Goal: Task Accomplishment & Management: Use online tool/utility

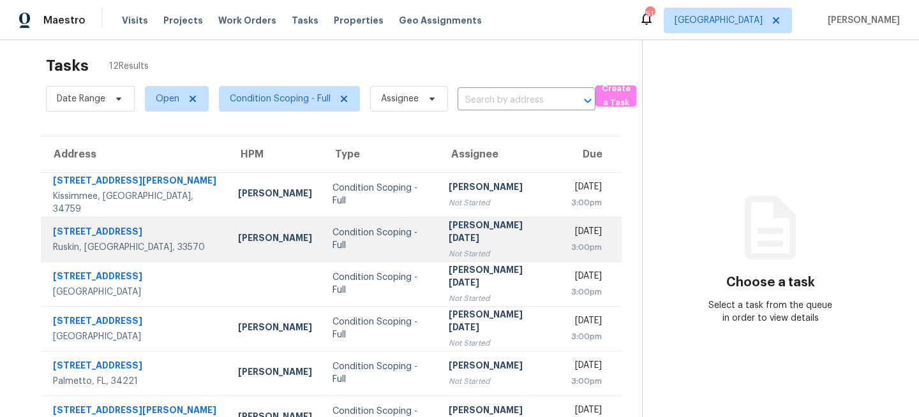
scroll to position [10, 0]
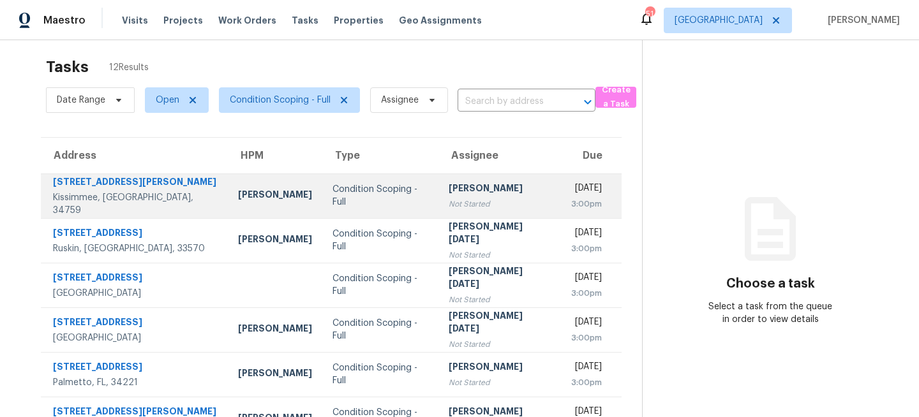
click at [279, 206] on td "Nick Christian" at bounding box center [275, 196] width 94 height 45
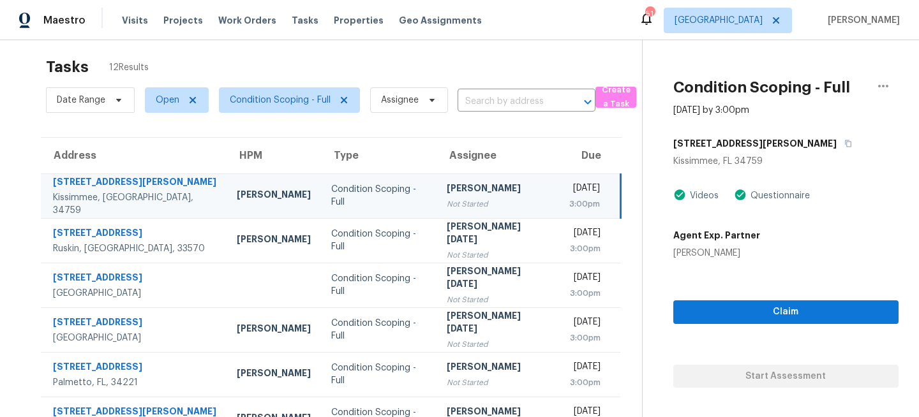
click at [270, 189] on div "Nick Christian" at bounding box center [274, 196] width 74 height 16
click at [836, 148] on button "button" at bounding box center [844, 143] width 17 height 23
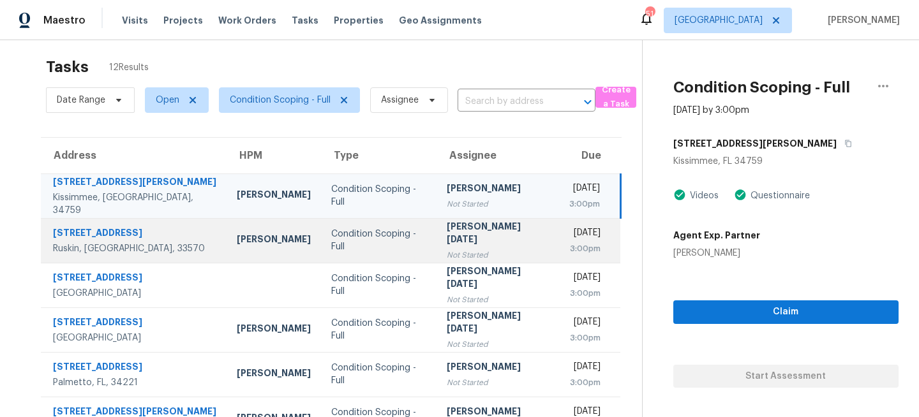
click at [447, 249] on div "Not Started" at bounding box center [497, 255] width 101 height 13
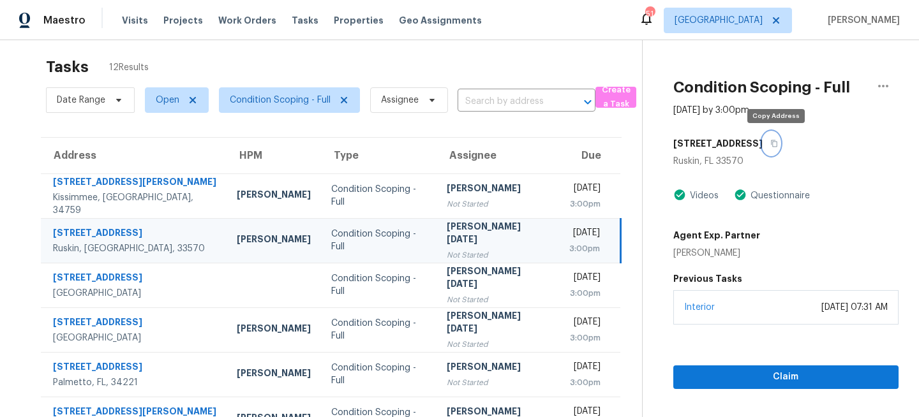
click at [778, 144] on icon "button" at bounding box center [774, 144] width 8 height 8
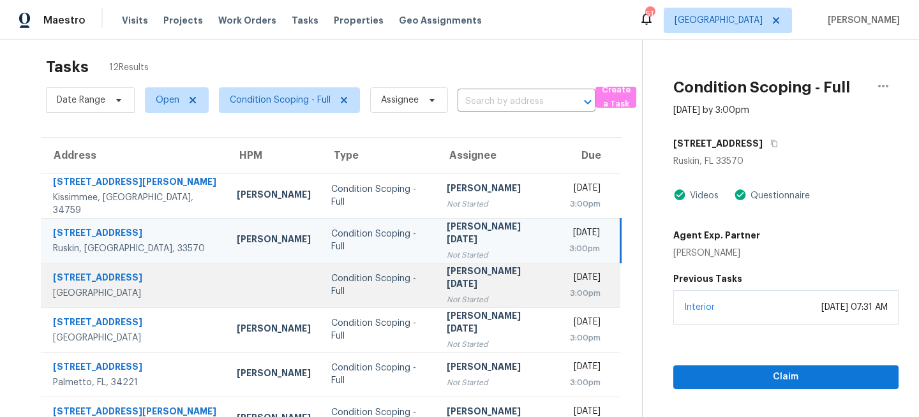
click at [393, 283] on div "Condition Scoping - Full" at bounding box center [378, 285] width 95 height 26
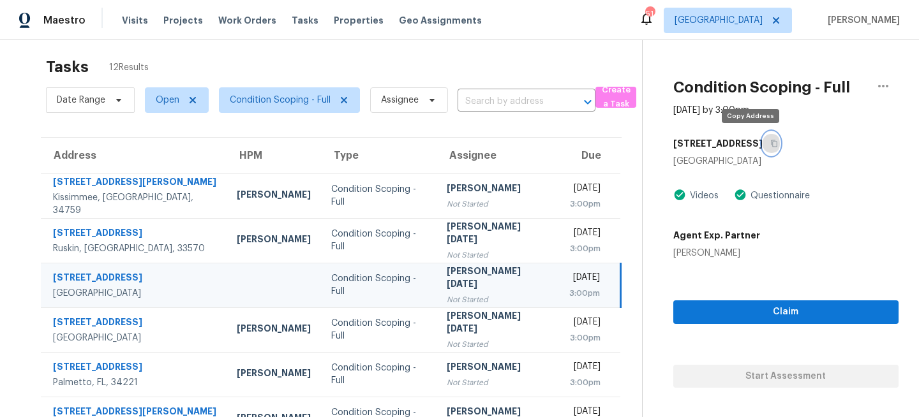
click at [771, 144] on icon "button" at bounding box center [774, 143] width 6 height 7
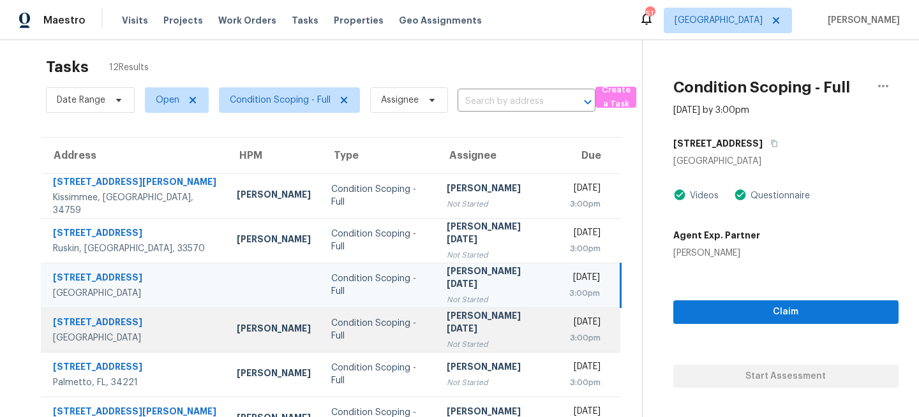
click at [387, 338] on td "Condition Scoping - Full" at bounding box center [378, 330] width 115 height 45
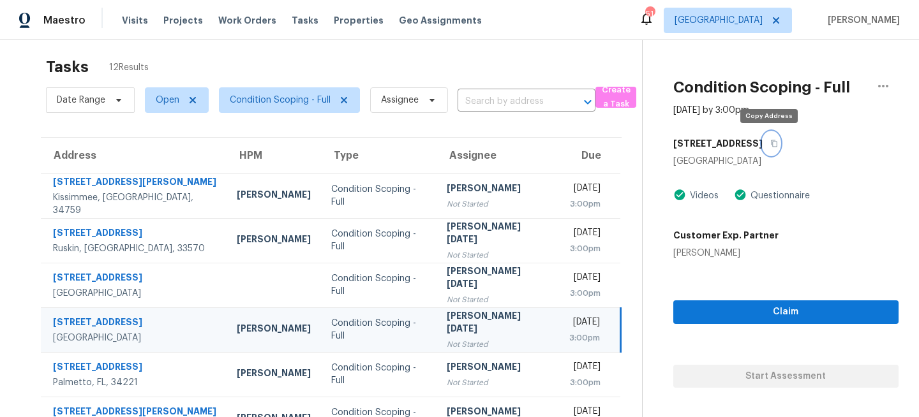
click at [769, 136] on button "button" at bounding box center [770, 143] width 17 height 23
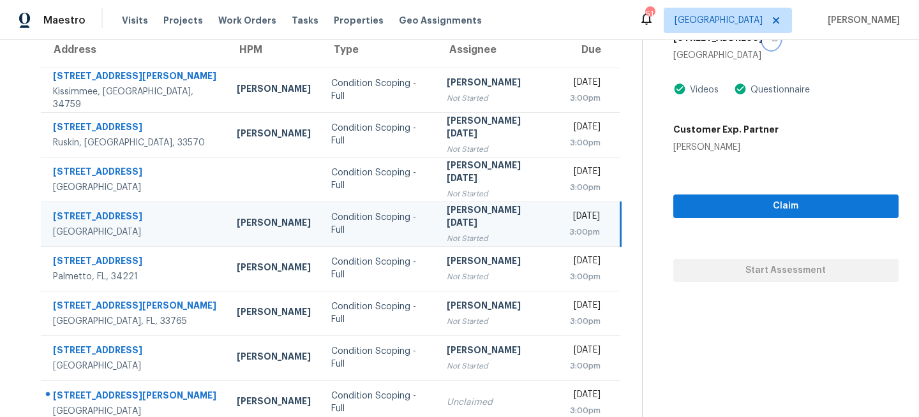
scroll to position [156, 0]
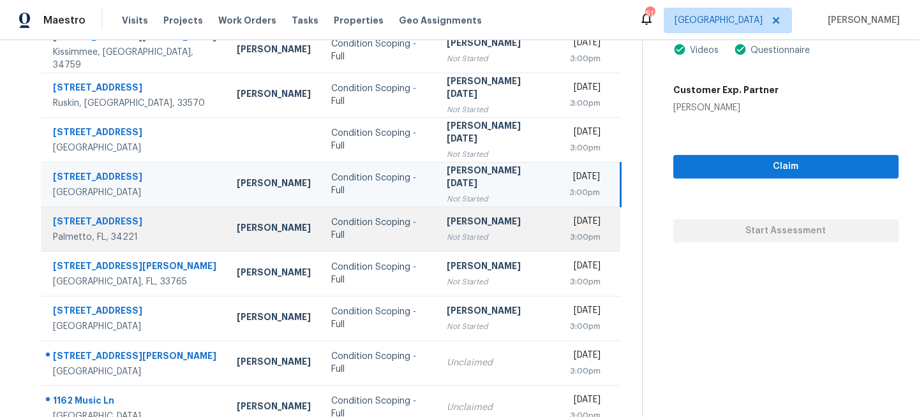
click at [399, 231] on td "Condition Scoping - Full" at bounding box center [378, 229] width 115 height 45
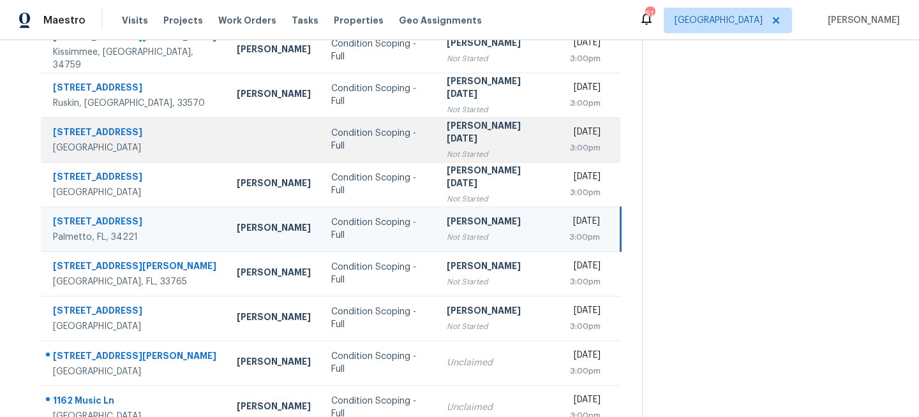
scroll to position [0, 0]
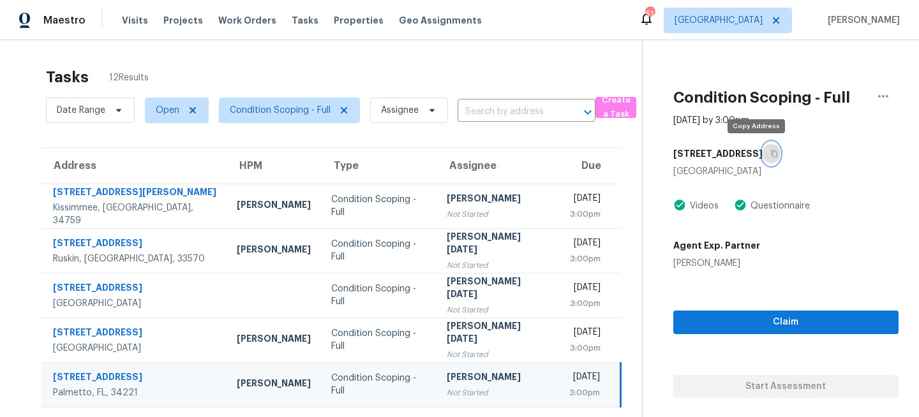
click at [762, 154] on button "button" at bounding box center [770, 153] width 17 height 23
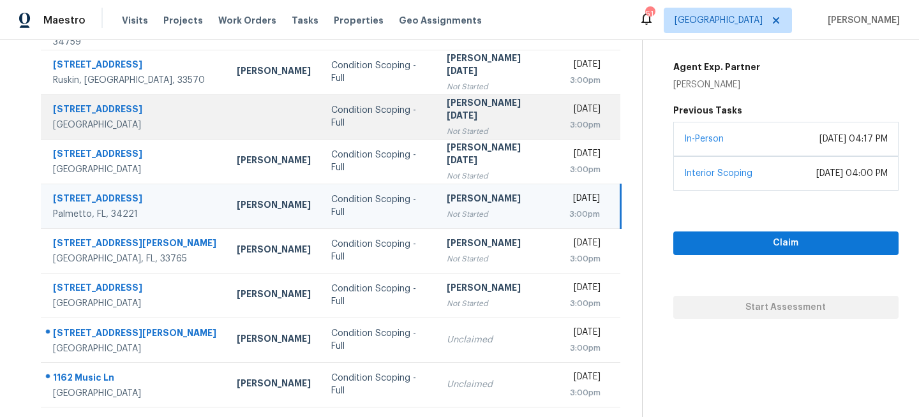
scroll to position [199, 0]
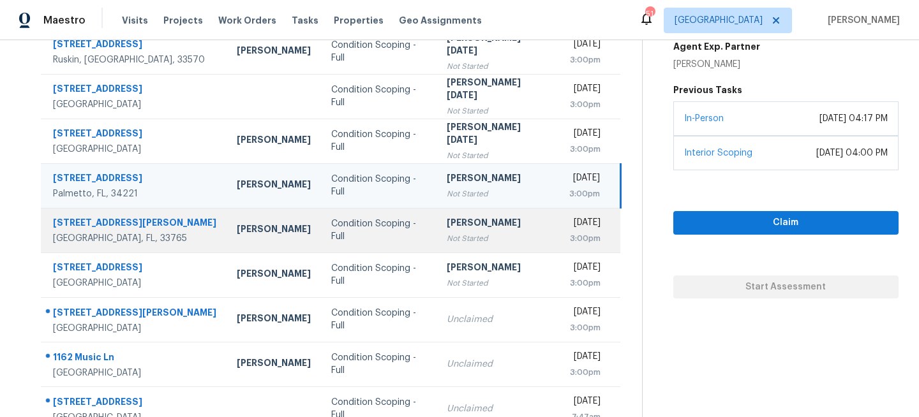
click at [447, 237] on div "Not Started" at bounding box center [497, 238] width 101 height 13
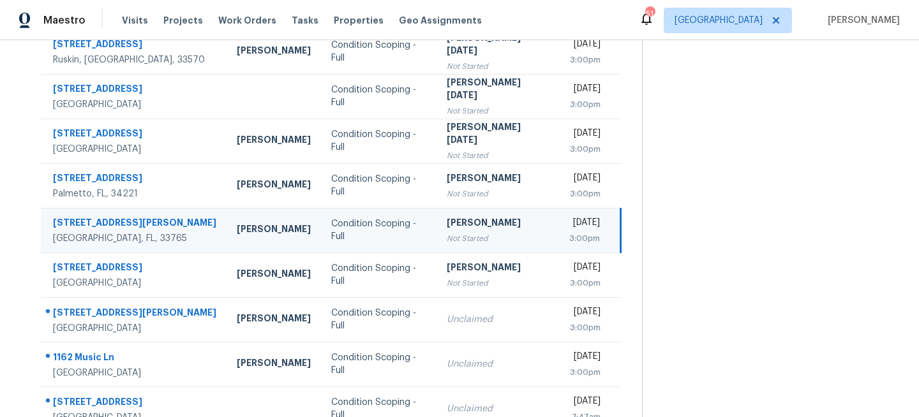
scroll to position [0, 0]
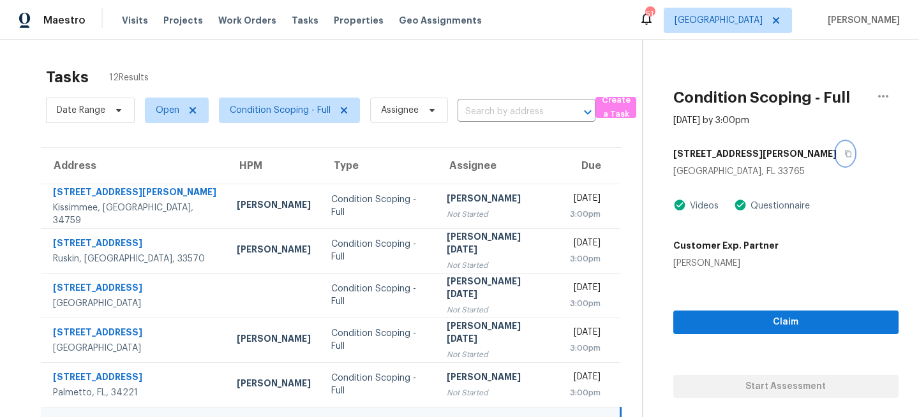
click at [844, 153] on icon "button" at bounding box center [848, 154] width 8 height 8
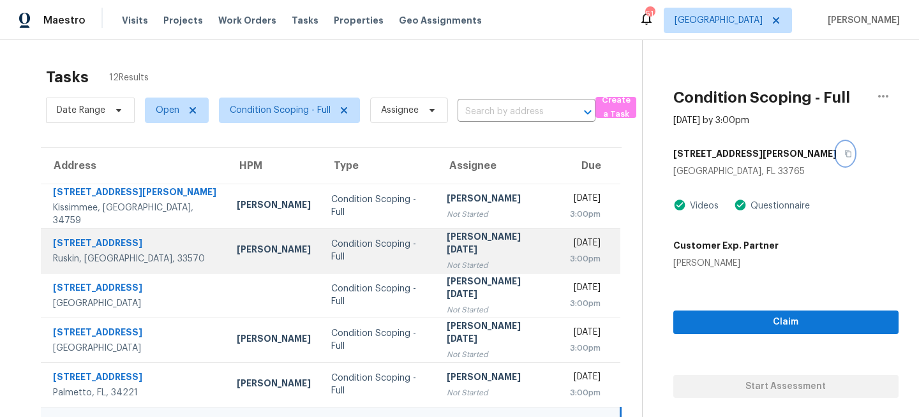
scroll to position [177, 0]
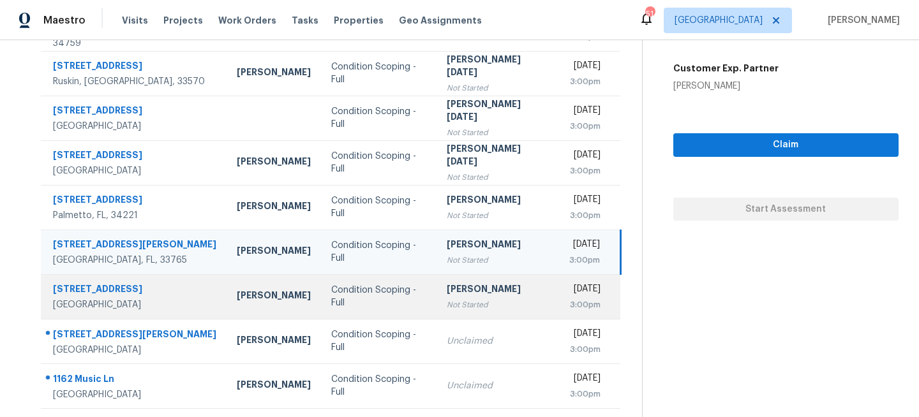
click at [401, 288] on td "Condition Scoping - Full" at bounding box center [378, 296] width 115 height 45
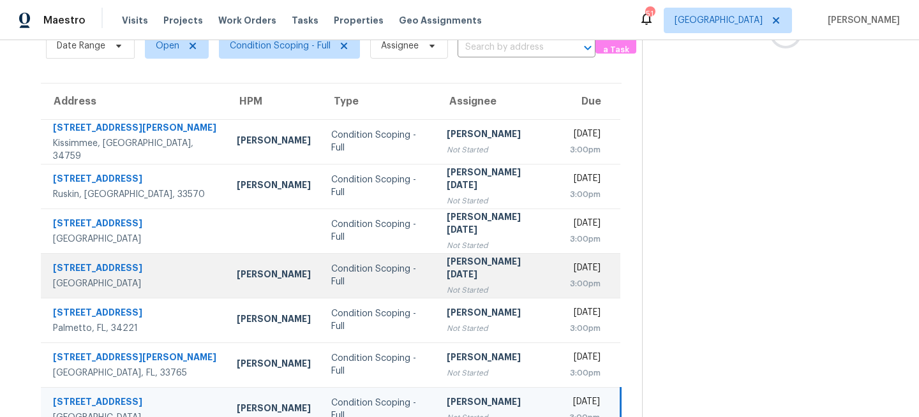
scroll to position [0, 0]
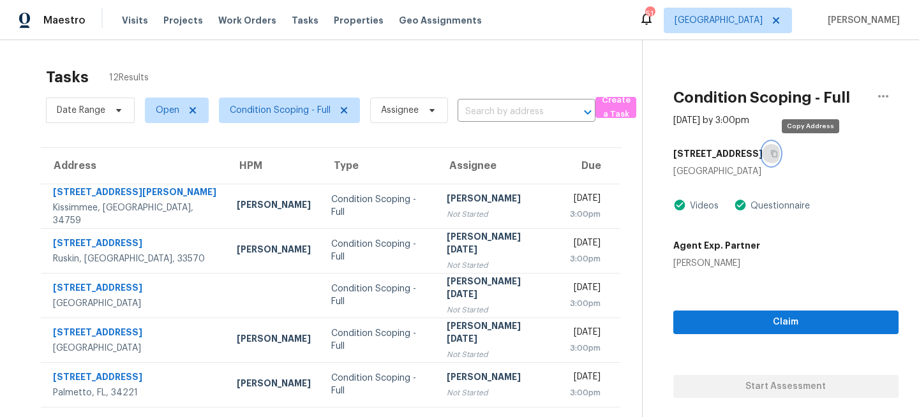
click at [778, 156] on icon "button" at bounding box center [774, 154] width 8 height 8
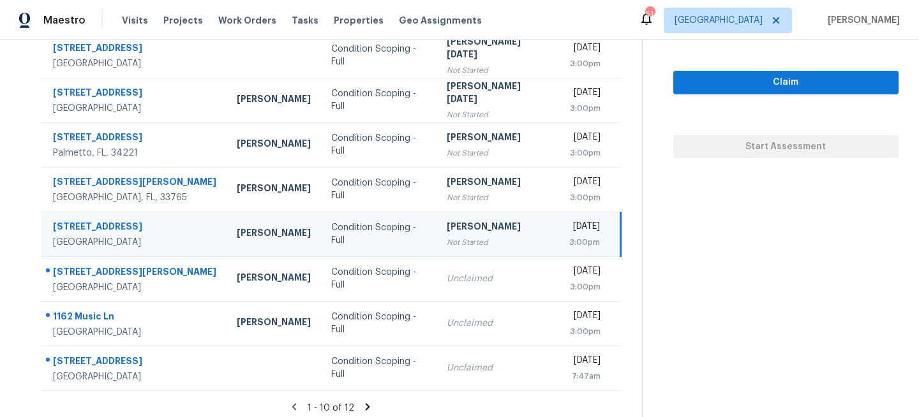
scroll to position [247, 0]
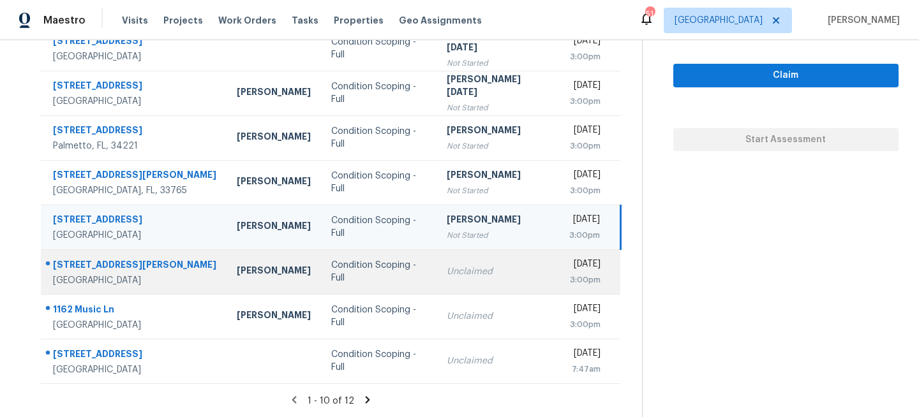
click at [348, 274] on div "Condition Scoping - Full" at bounding box center [378, 272] width 95 height 26
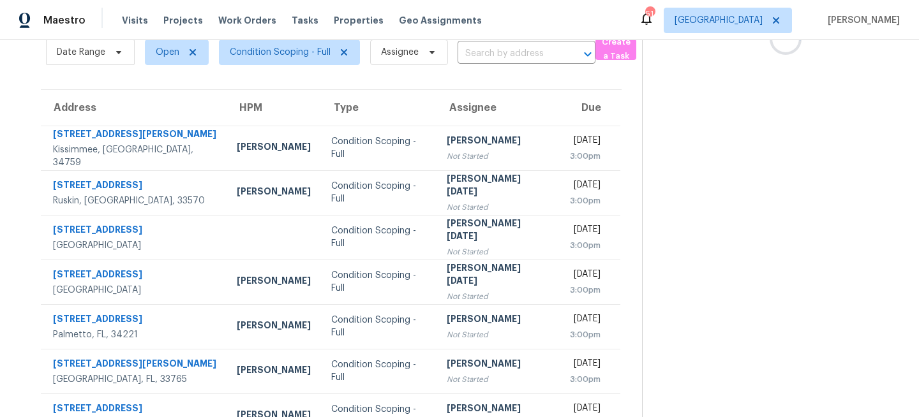
scroll to position [0, 0]
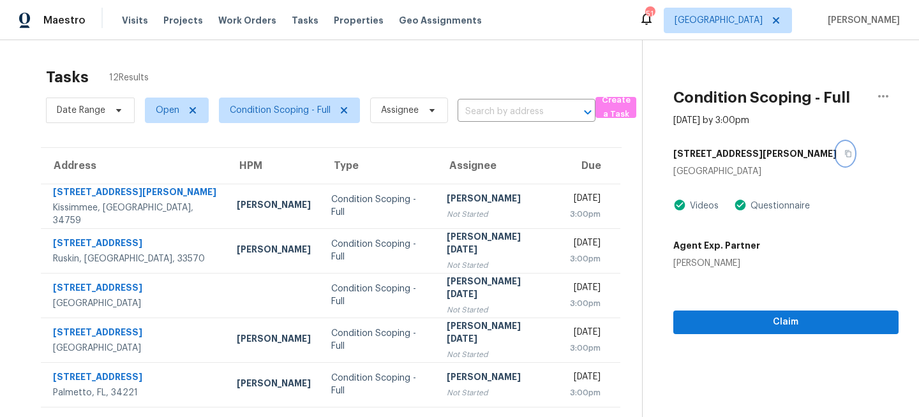
click at [845, 151] on icon "button" at bounding box center [848, 154] width 6 height 7
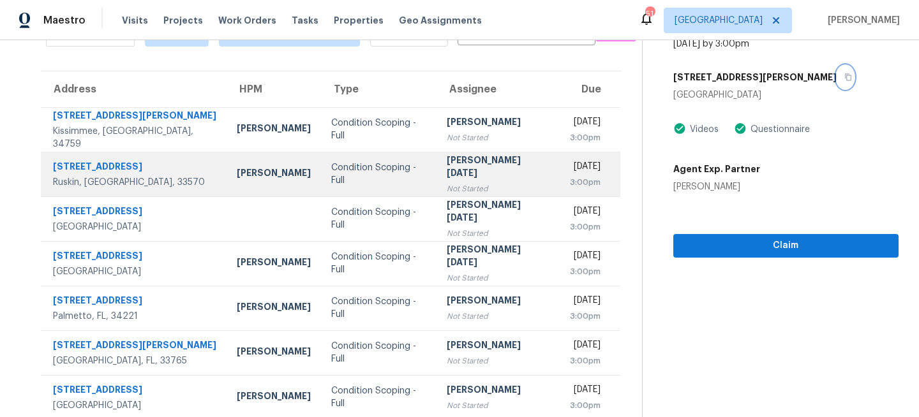
scroll to position [247, 0]
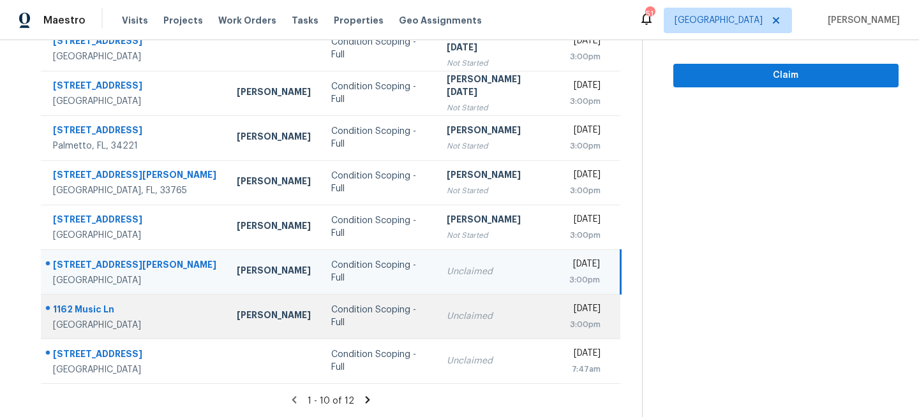
click at [376, 330] on td "Condition Scoping - Full" at bounding box center [378, 316] width 115 height 45
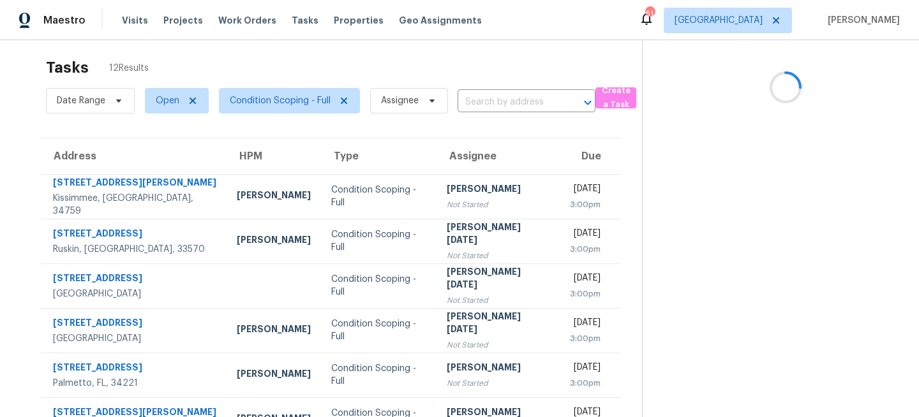
scroll to position [0, 0]
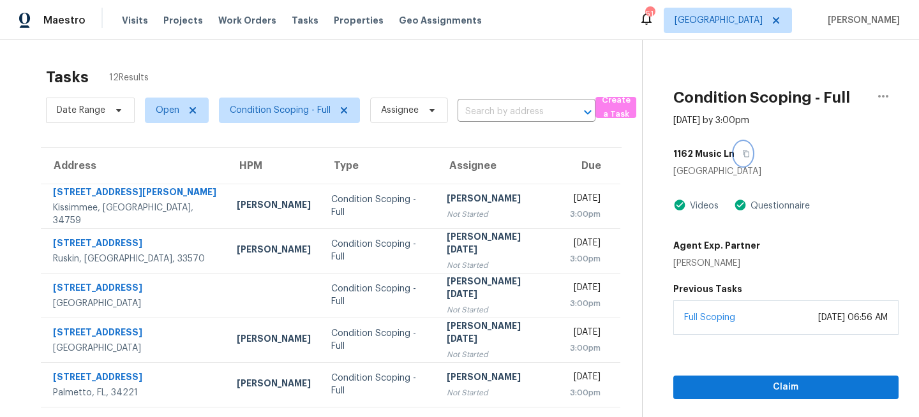
click at [744, 148] on button "button" at bounding box center [742, 153] width 17 height 23
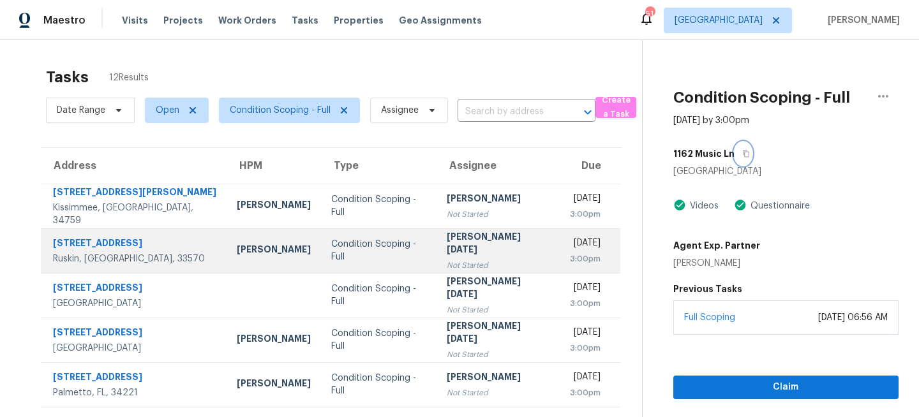
scroll to position [247, 0]
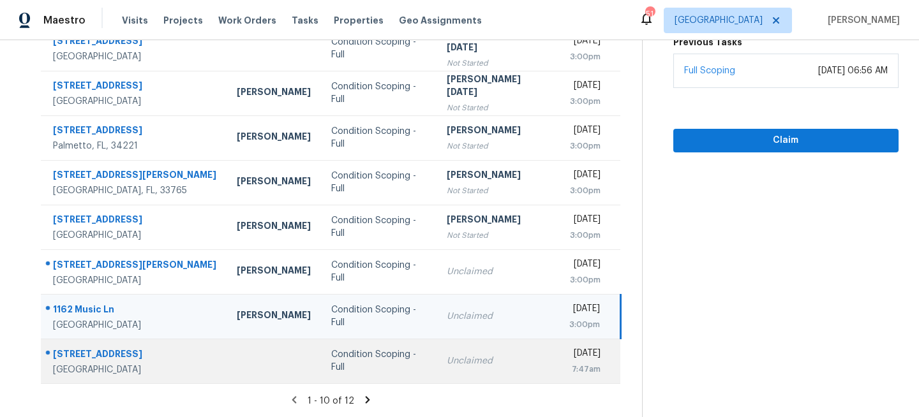
click at [383, 374] on td "Condition Scoping - Full" at bounding box center [378, 361] width 115 height 45
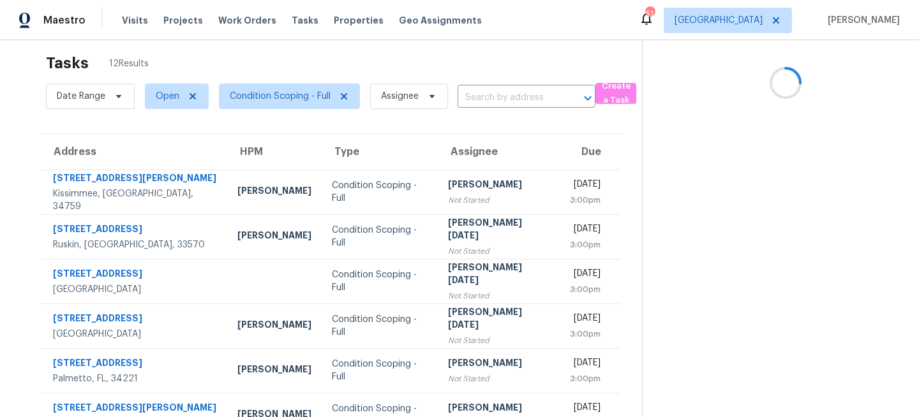
scroll to position [0, 0]
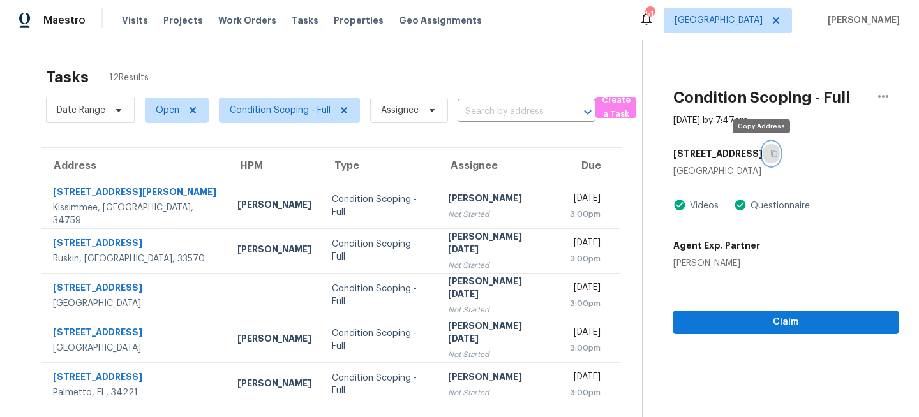
click at [770, 154] on icon "button" at bounding box center [774, 154] width 8 height 8
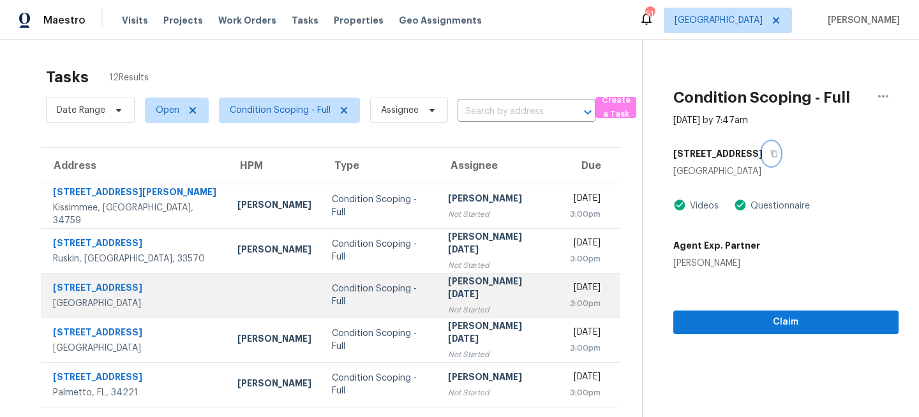
scroll to position [247, 0]
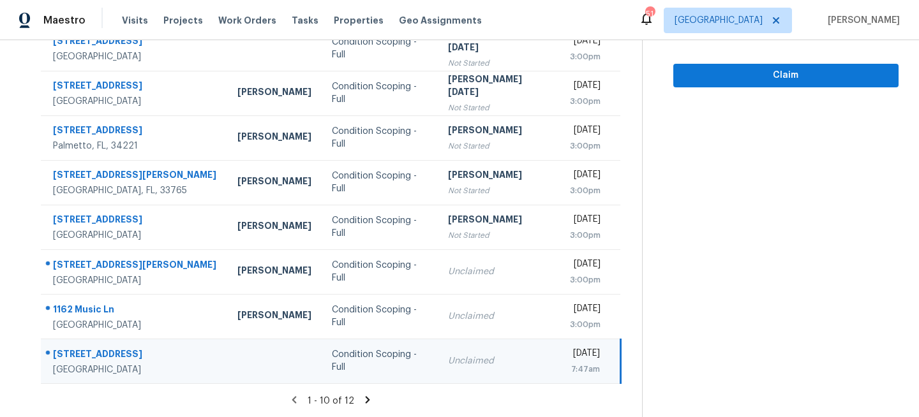
click at [366, 401] on icon at bounding box center [368, 399] width 4 height 7
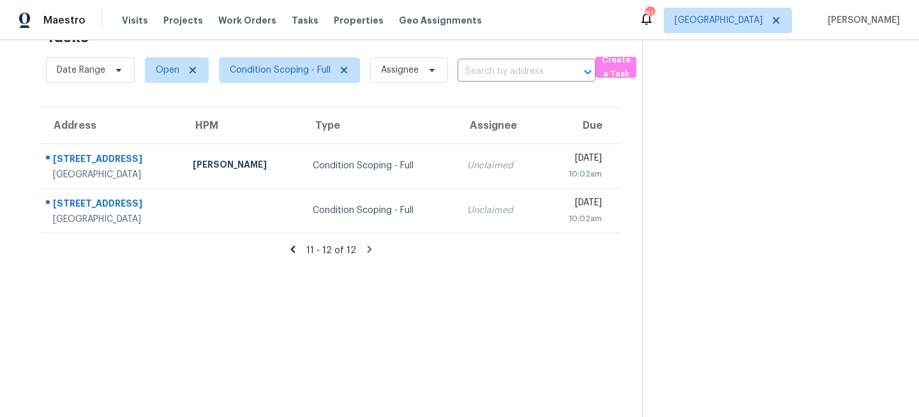
scroll to position [0, 0]
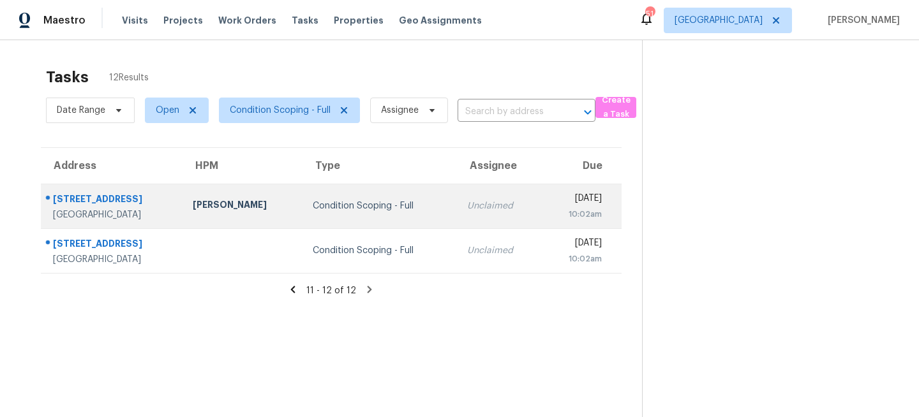
click at [308, 199] on td "Condition Scoping - Full" at bounding box center [379, 206] width 154 height 45
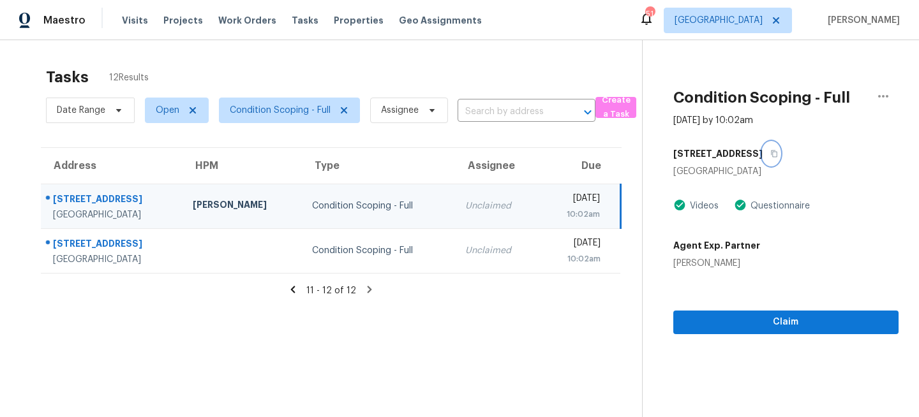
click at [770, 153] on icon "button" at bounding box center [774, 154] width 8 height 8
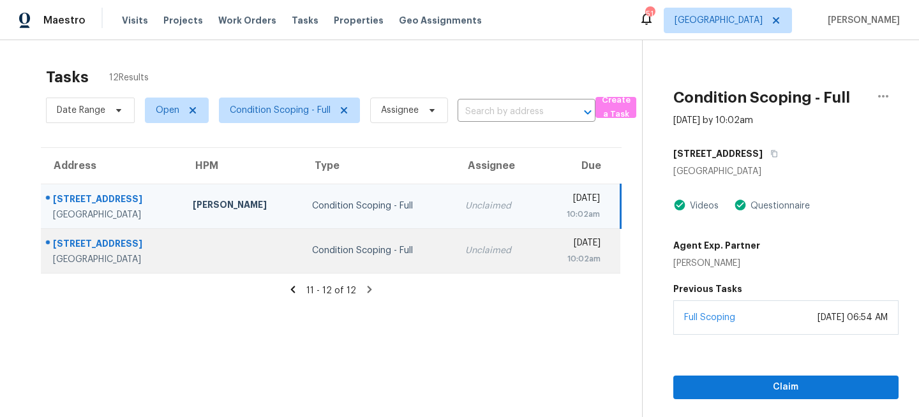
click at [404, 251] on div "Condition Scoping - Full" at bounding box center [378, 250] width 133 height 13
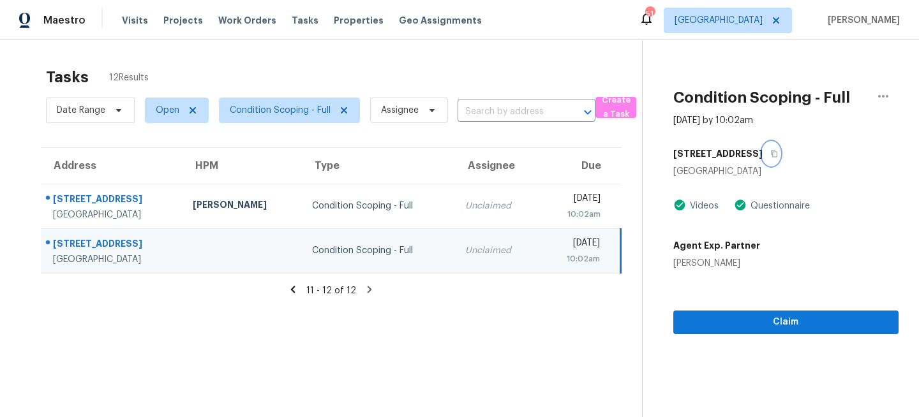
click at [770, 150] on icon "button" at bounding box center [774, 154] width 8 height 8
click at [762, 26] on span "Tampa" at bounding box center [718, 20] width 88 height 13
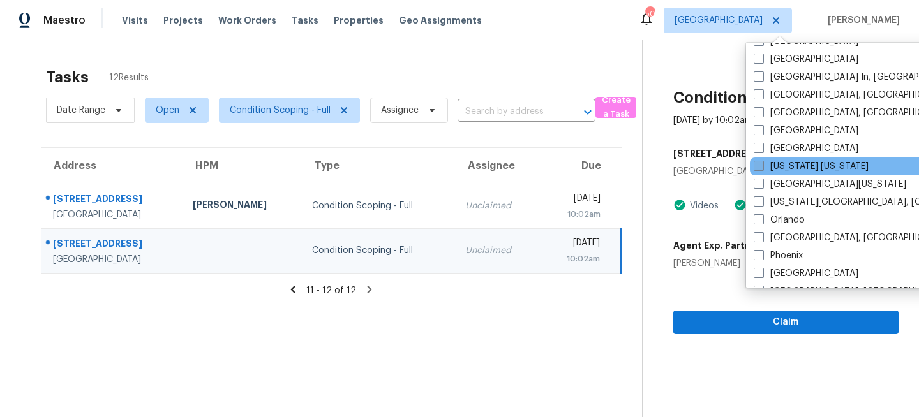
scroll to position [631, 0]
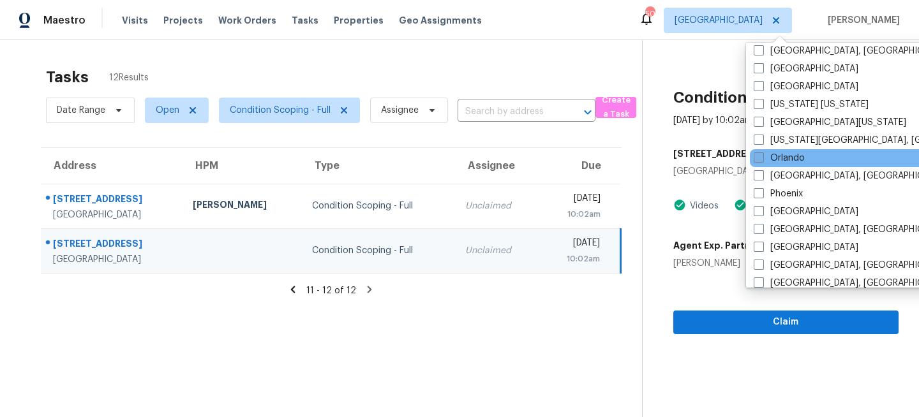
click at [763, 163] on label "Orlando" at bounding box center [778, 158] width 51 height 13
click at [762, 160] on input "Orlando" at bounding box center [757, 156] width 8 height 8
checkbox input "true"
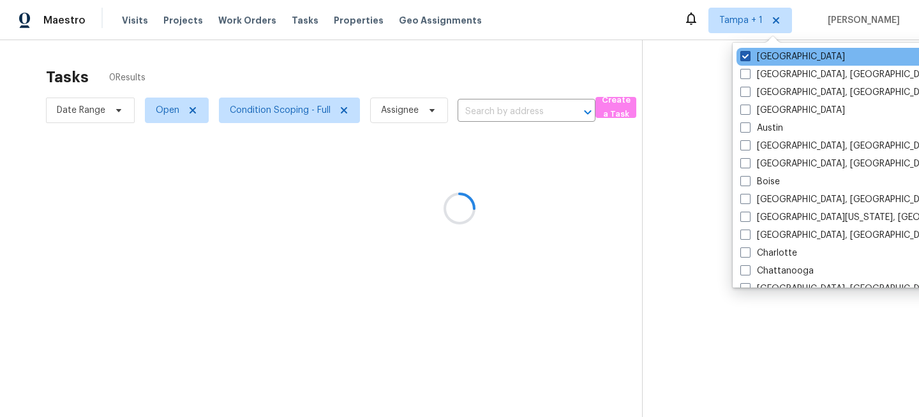
click at [764, 54] on label "Tampa" at bounding box center [792, 56] width 105 height 13
click at [748, 54] on input "Tampa" at bounding box center [744, 54] width 8 height 8
checkbox input "false"
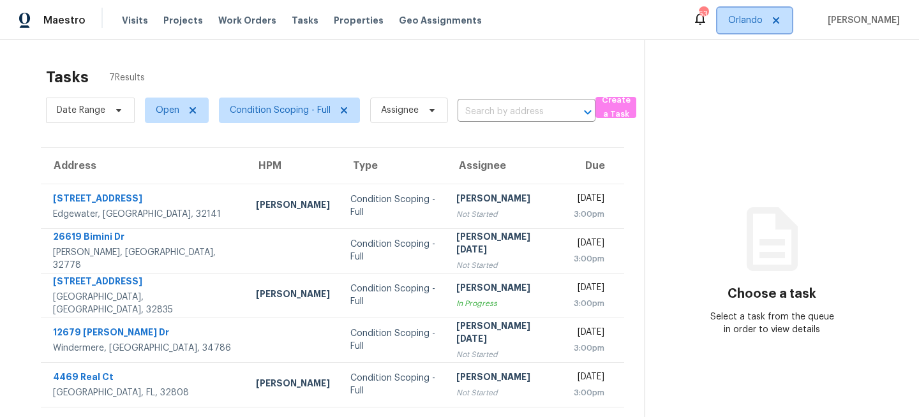
click at [762, 22] on span "Orlando" at bounding box center [745, 20] width 34 height 13
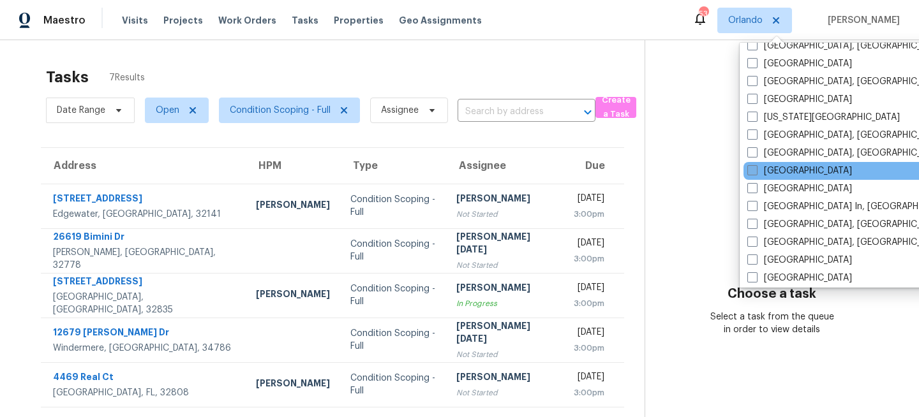
scroll to position [483, 0]
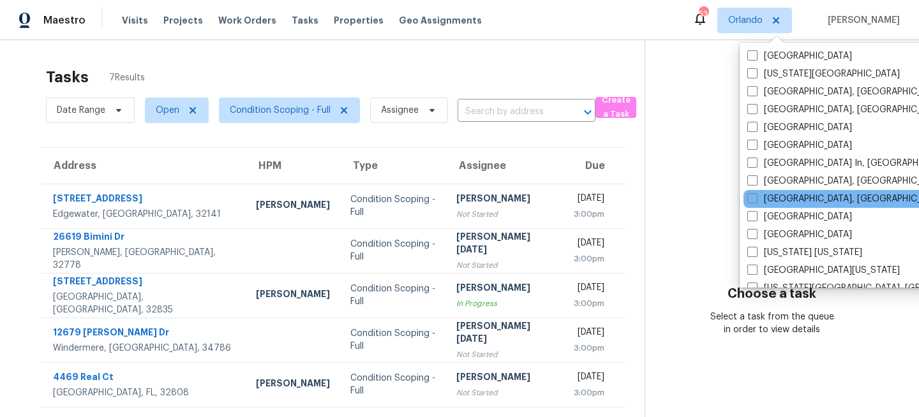
click at [773, 205] on div "Miami, FL" at bounding box center [871, 199] width 257 height 18
click at [769, 198] on label "Miami, FL" at bounding box center [846, 199] width 198 height 13
click at [755, 198] on input "Miami, FL" at bounding box center [751, 197] width 8 height 8
checkbox input "true"
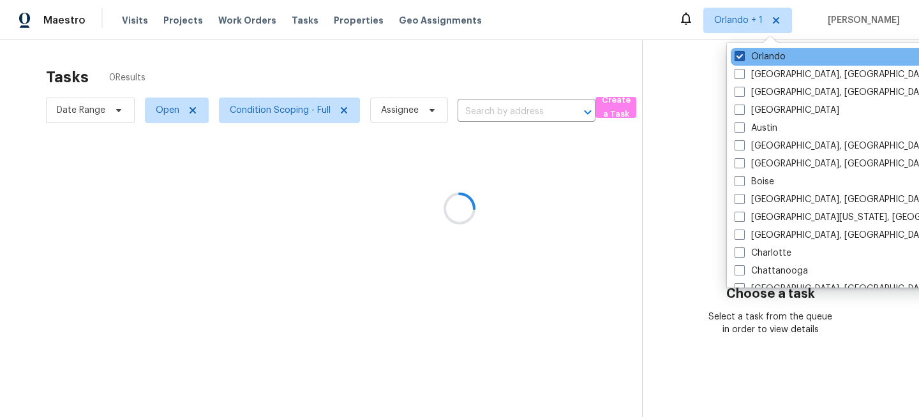
click at [760, 59] on label "Orlando" at bounding box center [759, 56] width 51 height 13
click at [743, 59] on input "Orlando" at bounding box center [738, 54] width 8 height 8
checkbox input "false"
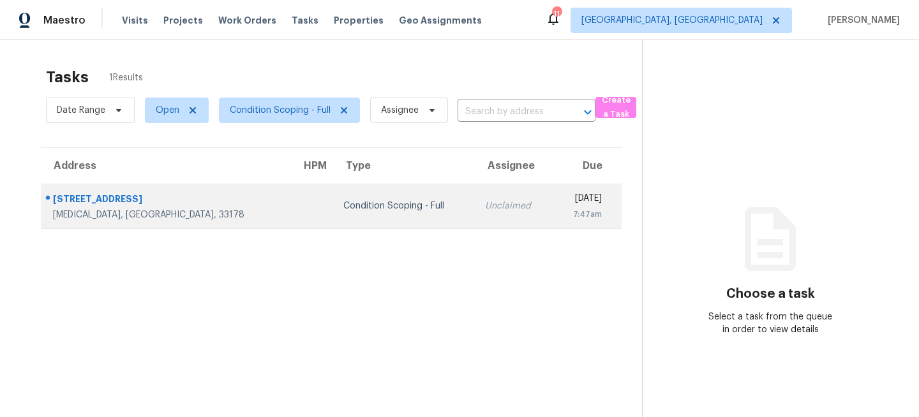
click at [379, 218] on td "Condition Scoping - Full" at bounding box center [404, 206] width 142 height 45
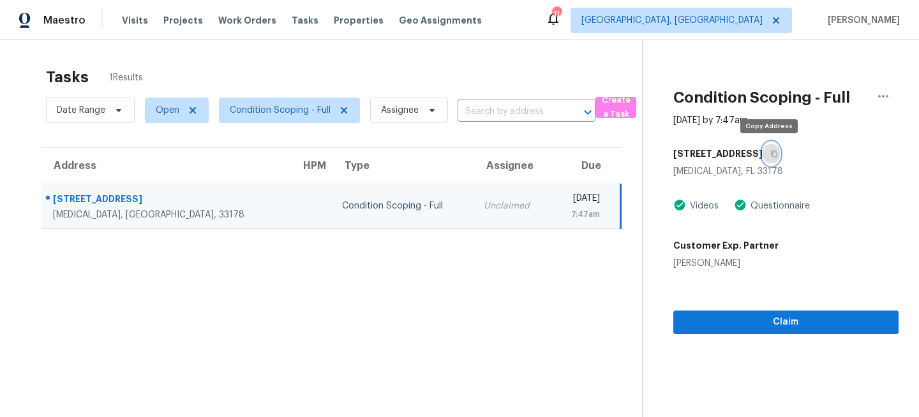
click at [766, 154] on button "button" at bounding box center [770, 153] width 17 height 23
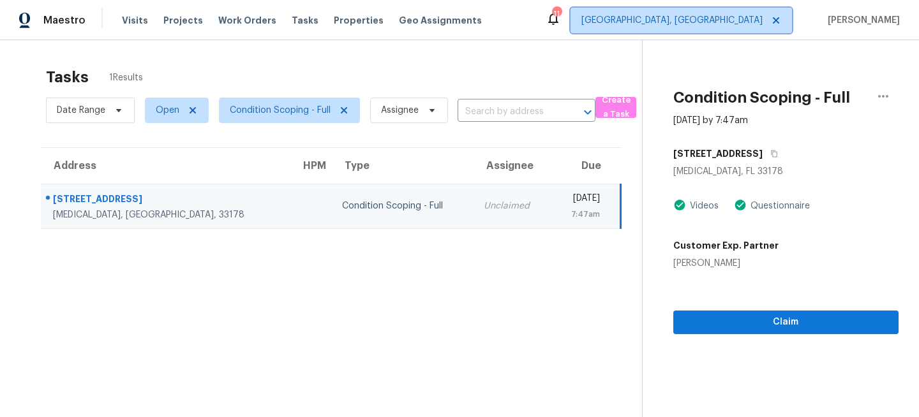
click at [738, 18] on span "Miami, FL" at bounding box center [680, 21] width 221 height 26
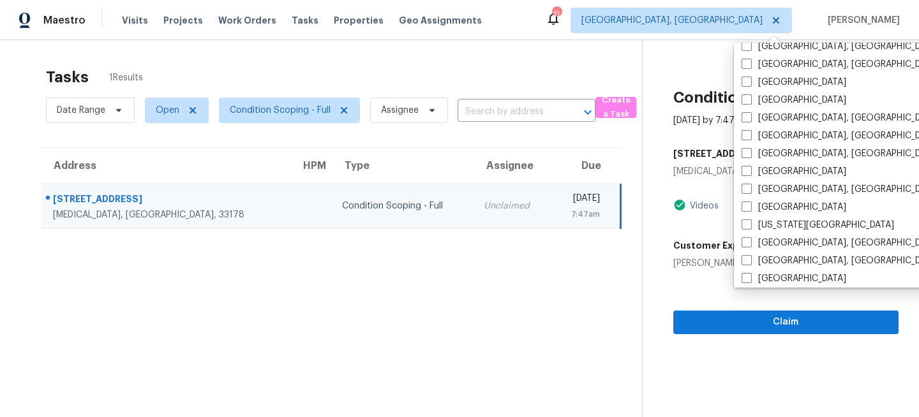
scroll to position [345, 0]
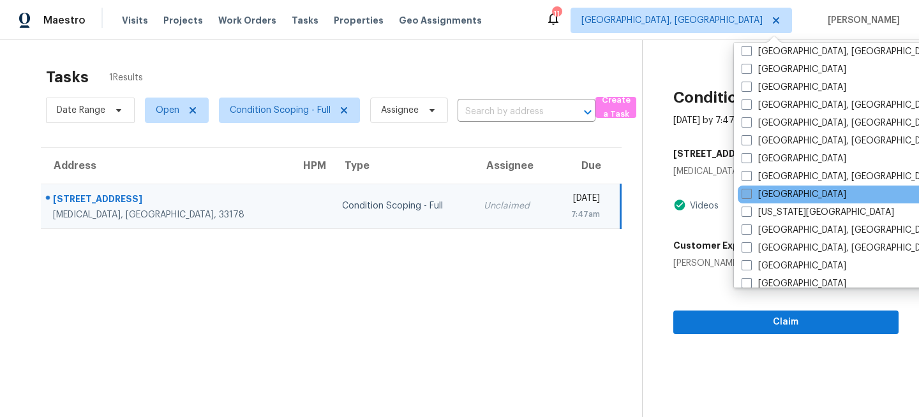
click at [765, 193] on label "[GEOGRAPHIC_DATA]" at bounding box center [793, 194] width 105 height 13
click at [750, 193] on input "[GEOGRAPHIC_DATA]" at bounding box center [745, 192] width 8 height 8
checkbox input "true"
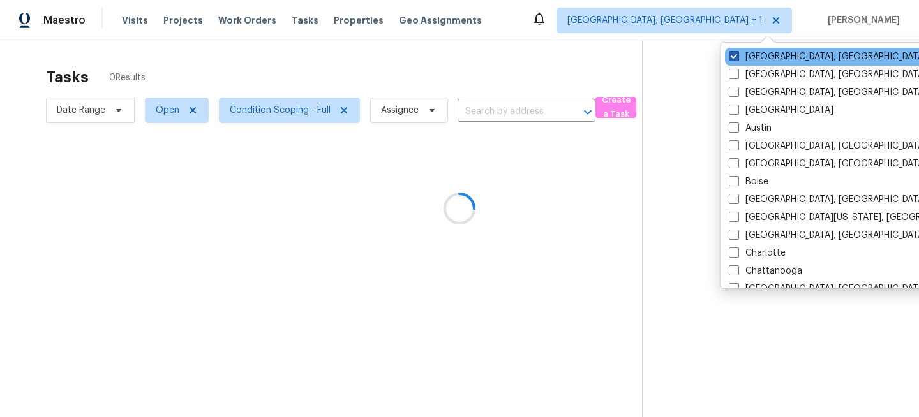
click at [749, 61] on label "Miami, FL" at bounding box center [828, 56] width 198 height 13
click at [737, 59] on input "Miami, FL" at bounding box center [733, 54] width 8 height 8
checkbox input "false"
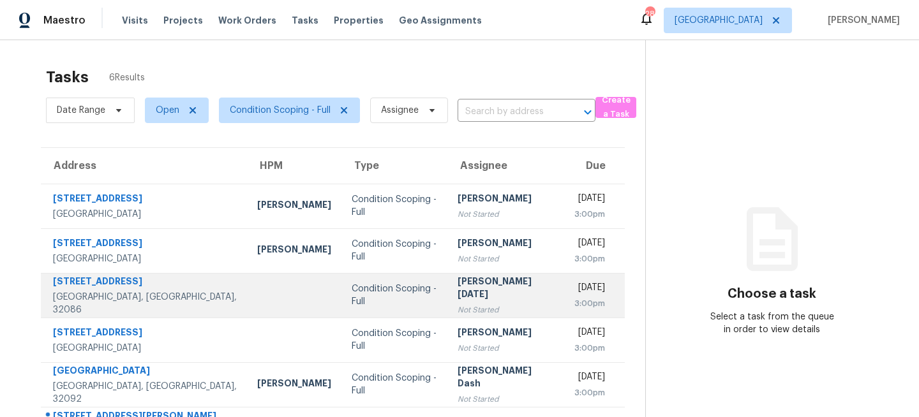
scroll to position [45, 0]
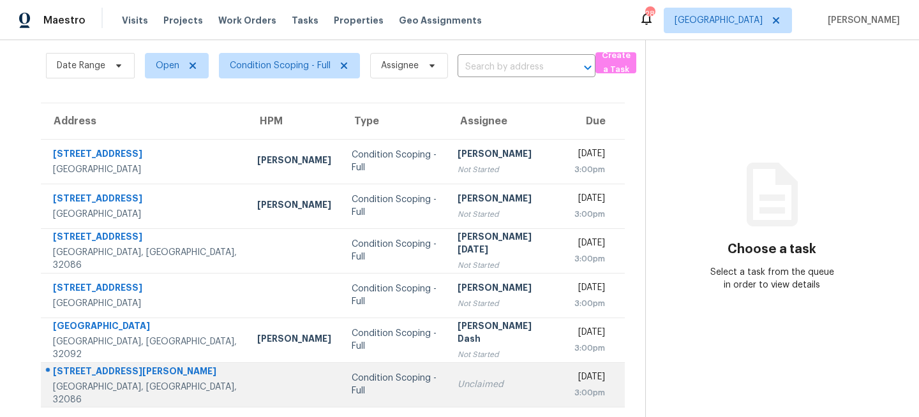
click at [447, 373] on td "Unclaimed" at bounding box center [505, 384] width 117 height 45
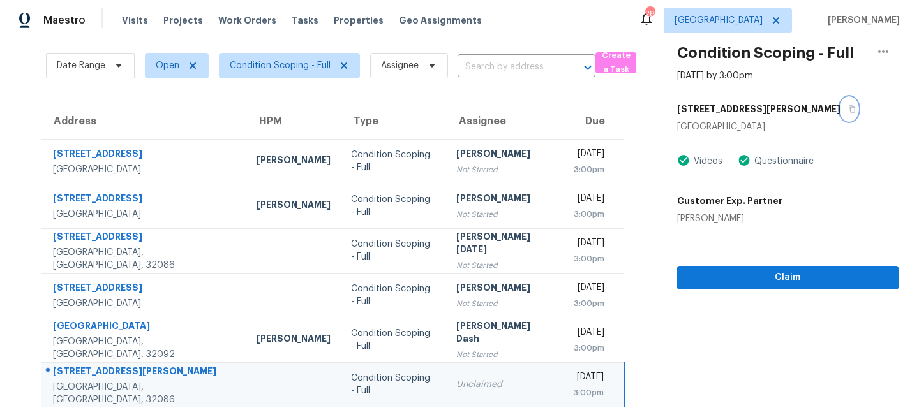
click at [848, 106] on icon "button" at bounding box center [852, 109] width 8 height 8
